Goal: Information Seeking & Learning: Find specific page/section

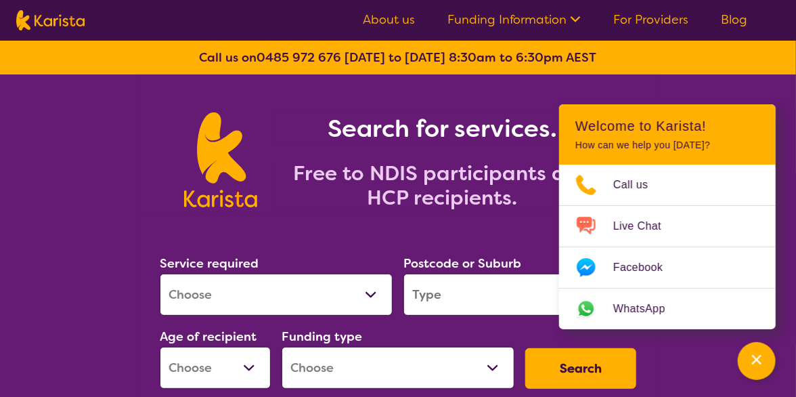
click at [369, 291] on select "Allied Health Assistant Assessment ([MEDICAL_DATA] or [MEDICAL_DATA]) Behaviour…" at bounding box center [276, 295] width 233 height 42
click at [105, 169] on div "Search for services. Free to NDIS participants and HCP recipients." at bounding box center [398, 144] width 796 height 141
click at [758, 360] on icon "Channel Menu" at bounding box center [756, 359] width 9 height 9
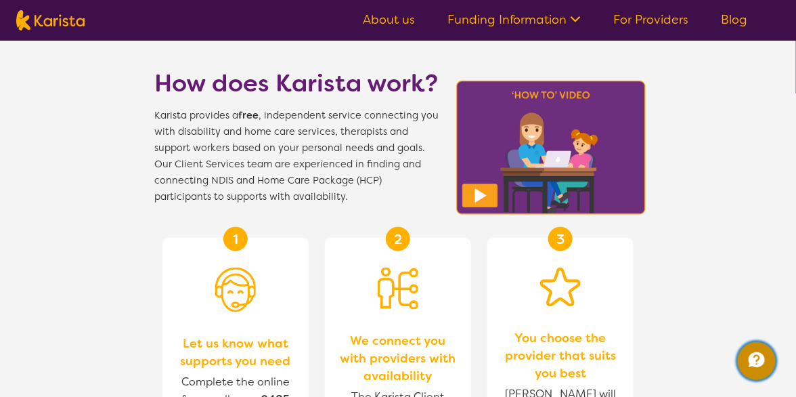
scroll to position [437, 0]
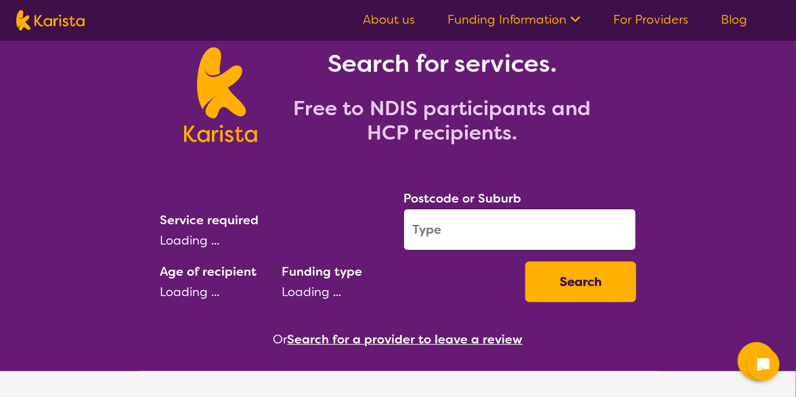
scroll to position [117, 0]
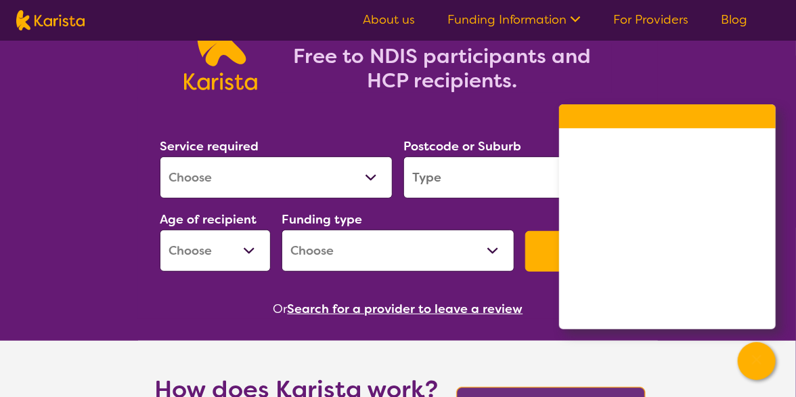
click at [484, 174] on input "search" at bounding box center [520, 177] width 233 height 42
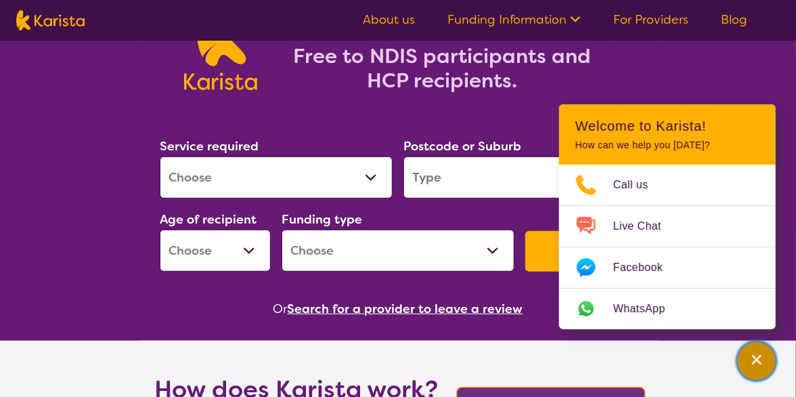
click at [756, 361] on icon "Channel Menu" at bounding box center [756, 359] width 9 height 9
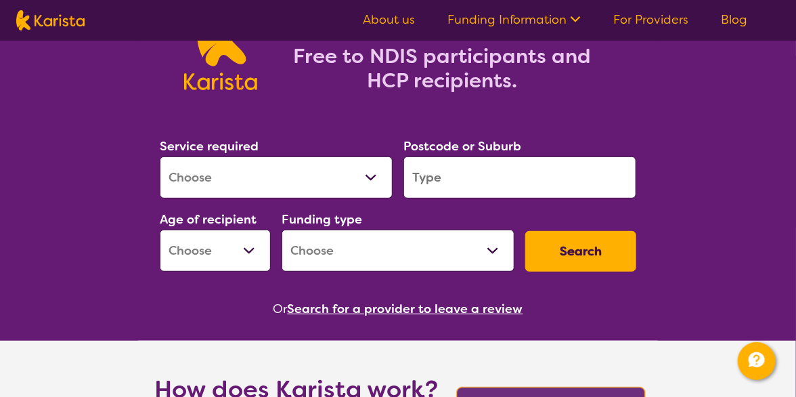
click at [292, 161] on select "Allied Health Assistant Assessment ([MEDICAL_DATA] or [MEDICAL_DATA]) Behaviour…" at bounding box center [276, 177] width 233 height 42
select select "Personal care"
click at [160, 156] on select "Allied Health Assistant Assessment ([MEDICAL_DATA] or [MEDICAL_DATA]) Behaviour…" at bounding box center [276, 177] width 233 height 42
click at [485, 182] on input "search" at bounding box center [520, 177] width 233 height 42
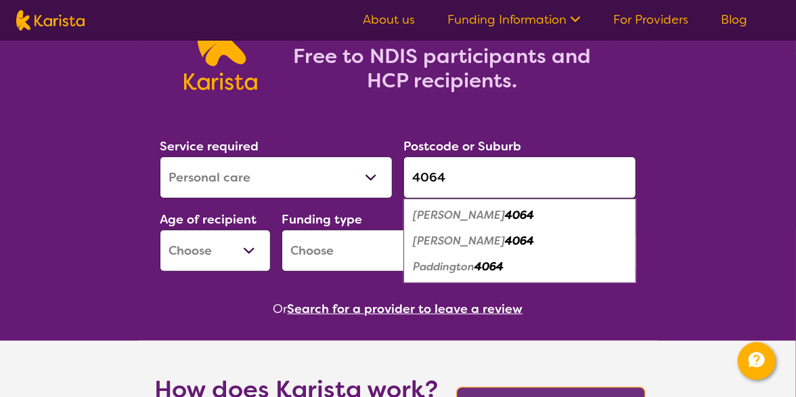
type input "4064"
click at [447, 261] on em "Paddington" at bounding box center [444, 266] width 62 height 14
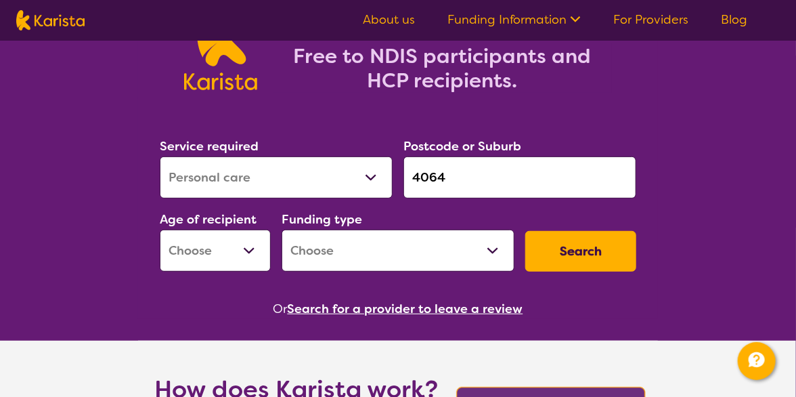
click at [246, 247] on select "Early Childhood - 0 to 9 Child - 10 to 11 Adolescent - 12 to 17 Adult - 18 to 6…" at bounding box center [215, 251] width 111 height 42
select select "AG"
click at [160, 230] on select "Early Childhood - 0 to 9 Child - 10 to 11 Adolescent - 12 to 17 Adult - 18 to 6…" at bounding box center [215, 251] width 111 height 42
click at [482, 242] on select "Home Care Package (HCP) National Disability Insurance Scheme (NDIS) I don't know" at bounding box center [398, 251] width 233 height 42
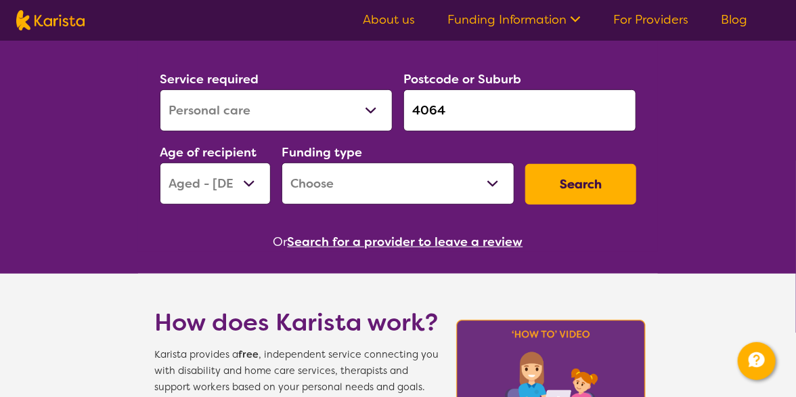
click at [496, 183] on select "Home Care Package (HCP) National Disability Insurance Scheme (NDIS) I don't know" at bounding box center [398, 184] width 233 height 42
click at [390, 172] on select "Home Care Package (HCP) National Disability Insurance Scheme (NDIS) I don't know" at bounding box center [398, 184] width 233 height 42
select select "HCP"
click at [282, 163] on select "Home Care Package (HCP) National Disability Insurance Scheme (NDIS) I don't know" at bounding box center [398, 184] width 233 height 42
click at [574, 177] on button "Search" at bounding box center [580, 184] width 111 height 41
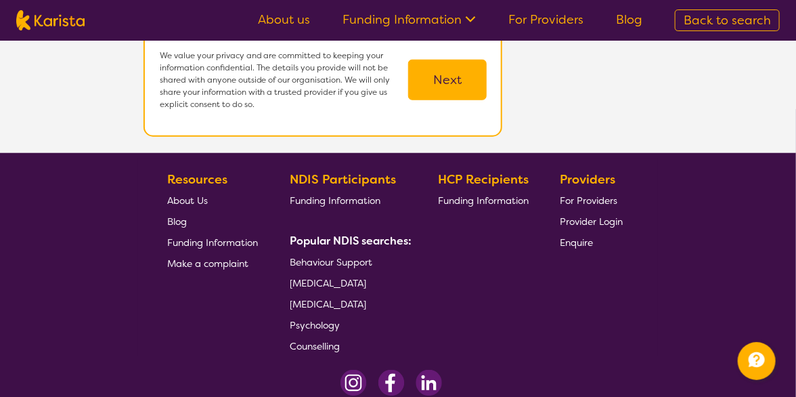
scroll to position [430, 0]
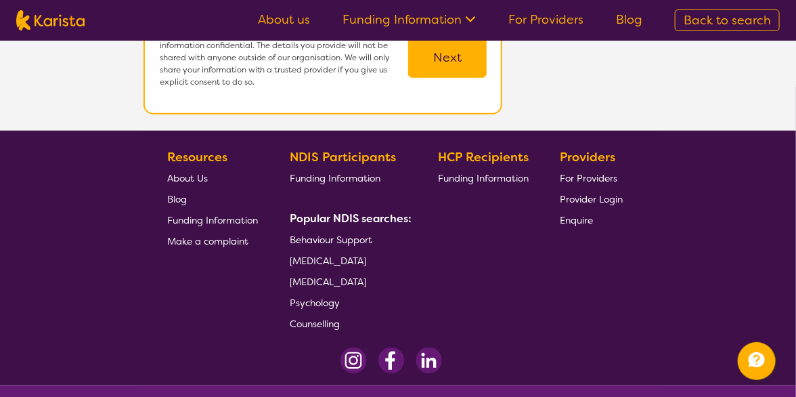
click at [369, 219] on b "Popular NDIS searches:" at bounding box center [351, 218] width 122 height 14
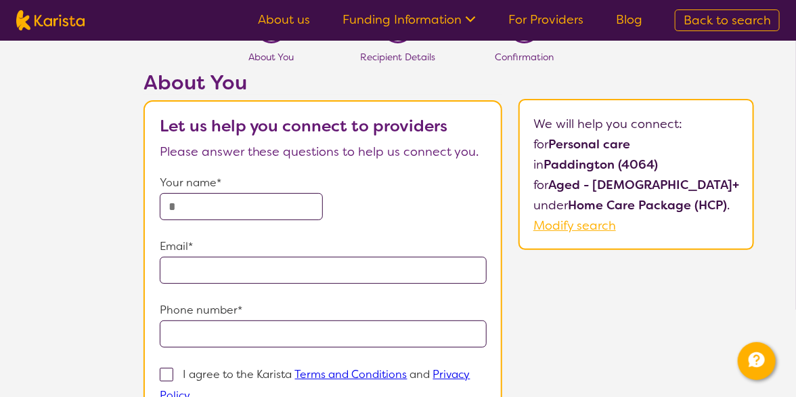
scroll to position [0, 0]
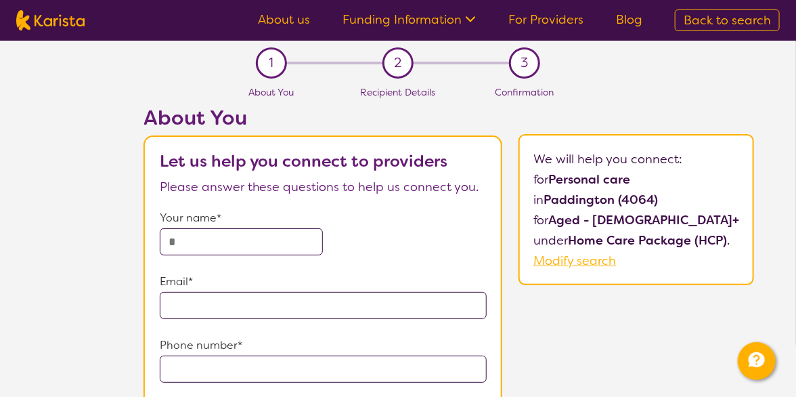
click at [699, 14] on span "Back to search" at bounding box center [727, 20] width 87 height 16
select select "Personal care"
select select "AG"
select select "HCP"
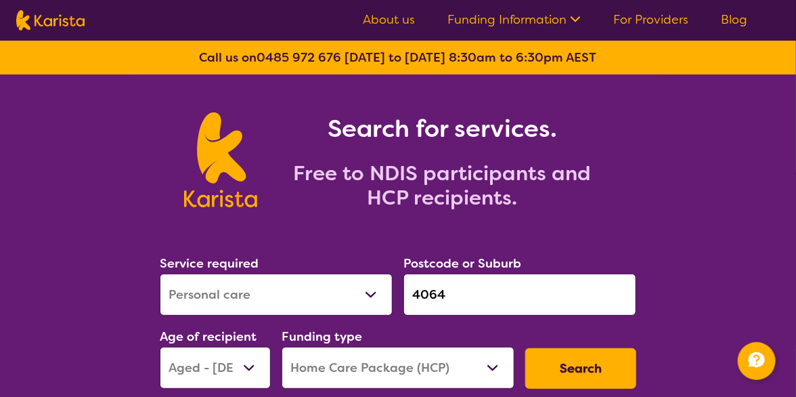
click at [316, 278] on select "Allied Health Assistant Assessment (ADHD or Autism) Behaviour support Counselli…" at bounding box center [276, 295] width 233 height 42
click at [125, 169] on div "Search for services. Free to NDIS participants and HCP recipients." at bounding box center [398, 144] width 796 height 141
click at [537, 20] on link "Funding Information" at bounding box center [514, 20] width 133 height 16
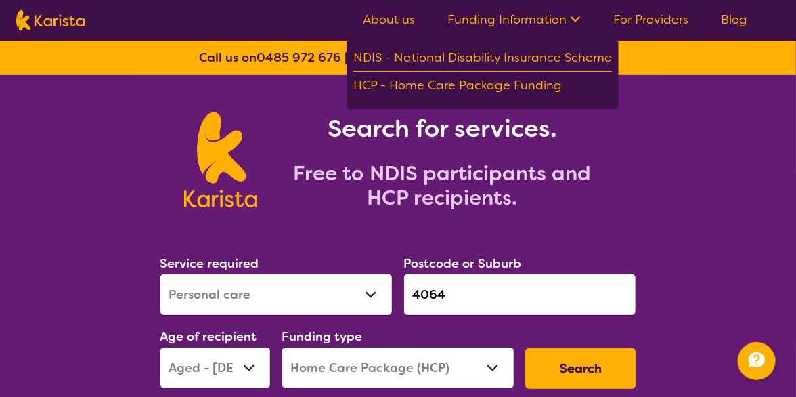
click at [397, 20] on link "About us" at bounding box center [389, 20] width 52 height 16
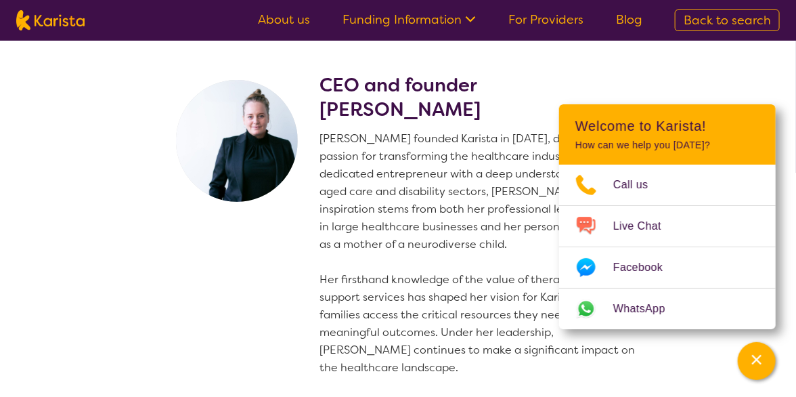
click at [276, 184] on img at bounding box center [237, 141] width 122 height 122
click at [756, 349] on div "Channel Menu" at bounding box center [756, 361] width 27 height 30
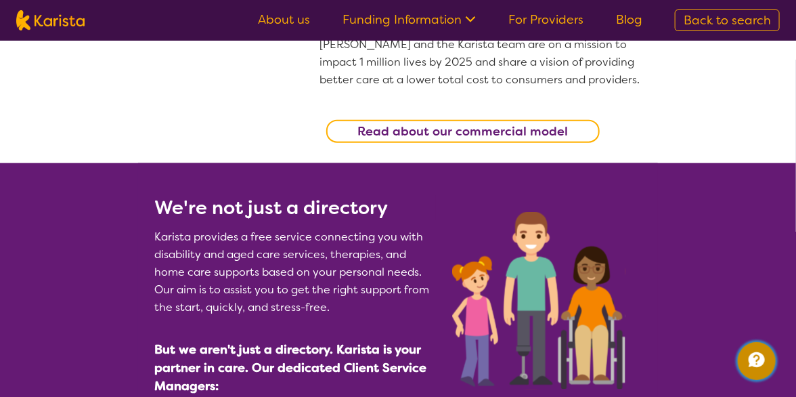
scroll to position [458, 0]
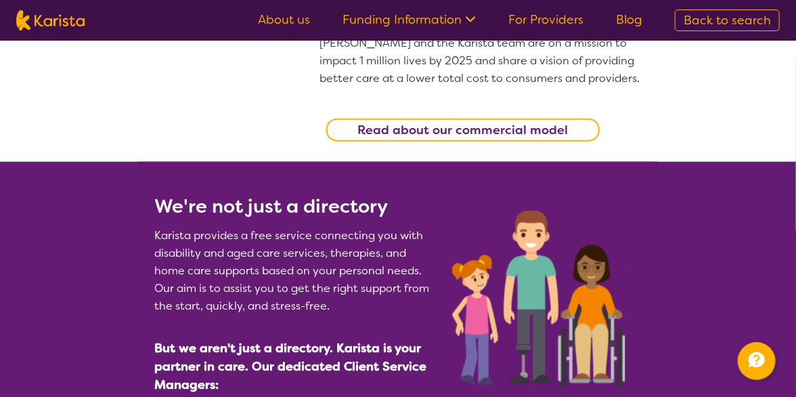
click at [427, 128] on b "Read about our commercial model" at bounding box center [463, 130] width 211 height 16
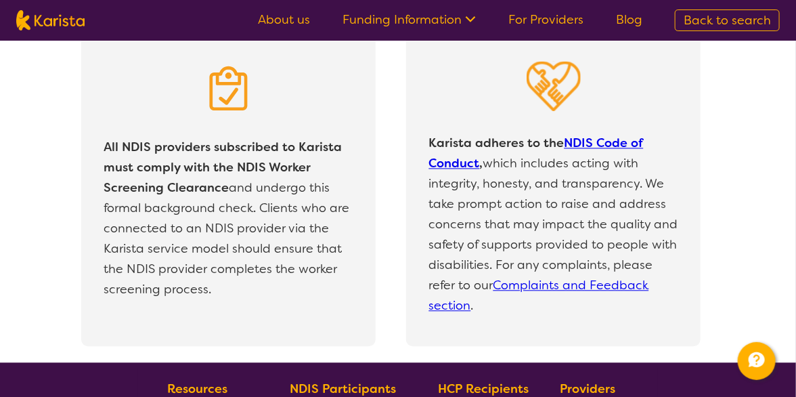
scroll to position [2820, 0]
